Goal: Browse casually

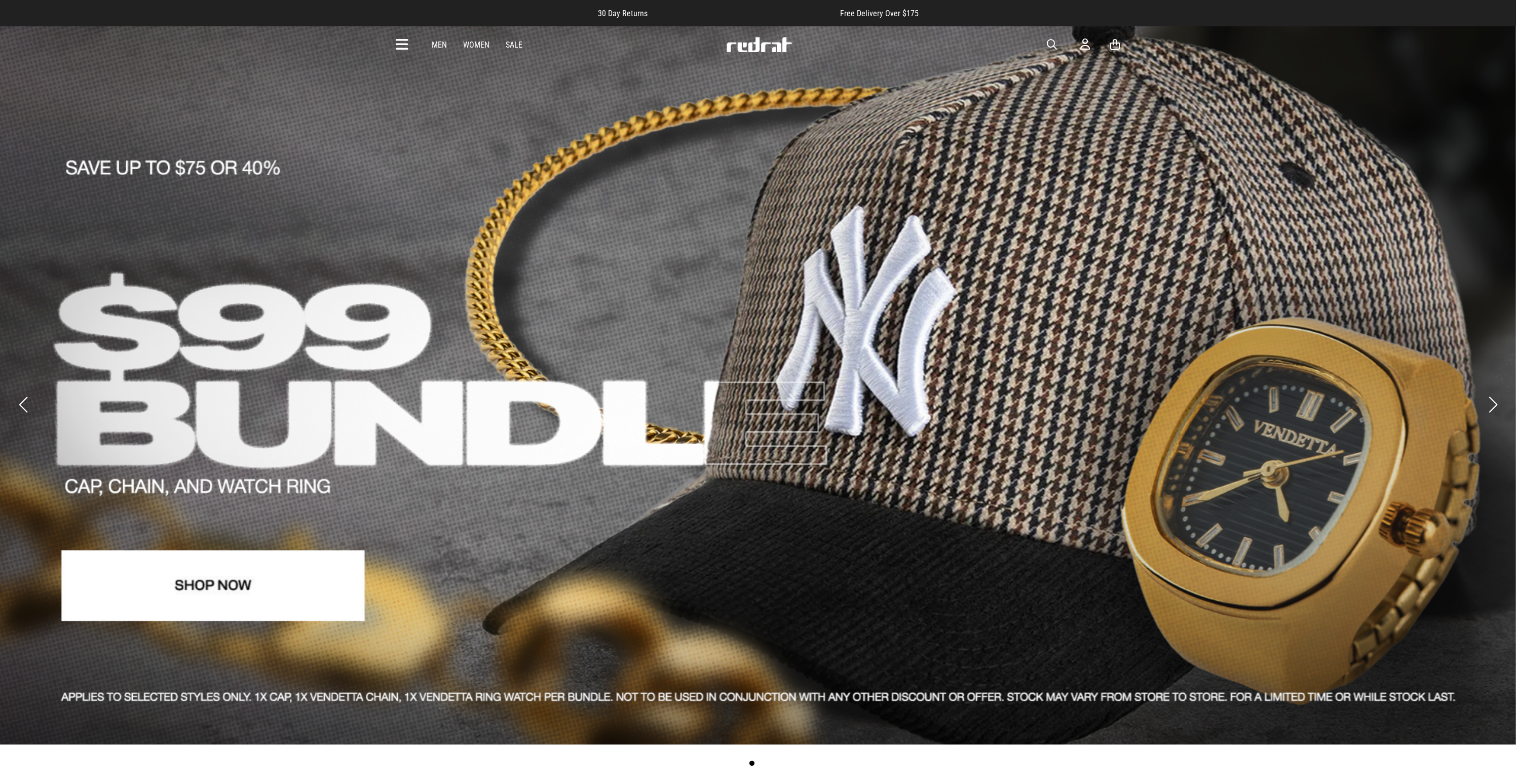
click at [756, 48] on img at bounding box center [759, 45] width 67 height 15
